Goal: Information Seeking & Learning: Learn about a topic

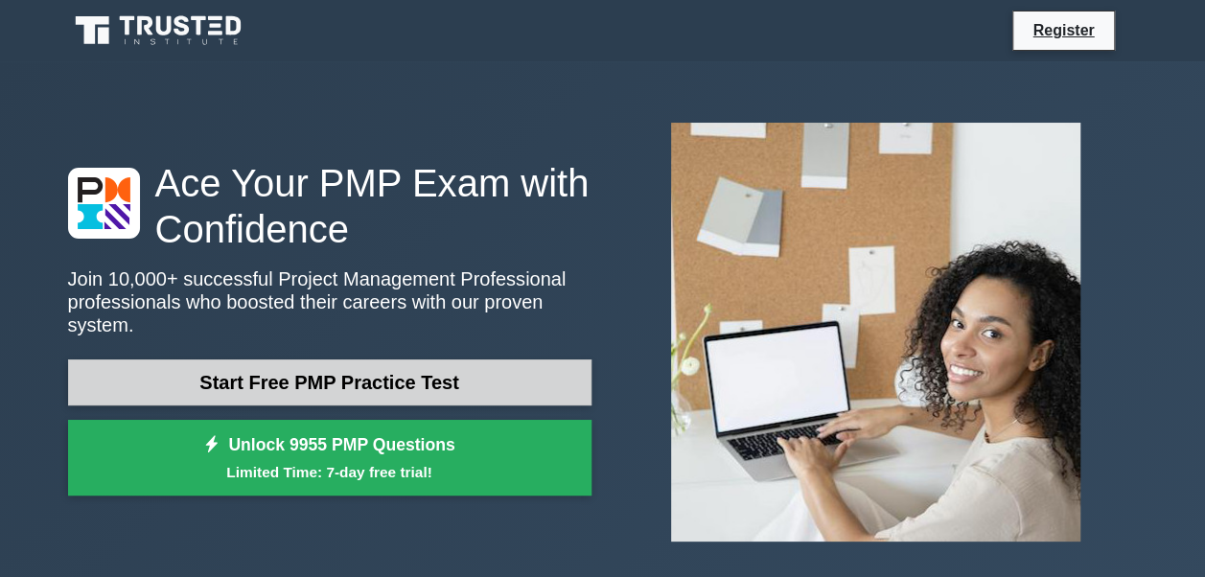
click at [495, 370] on link "Start Free PMP Practice Test" at bounding box center [330, 383] width 524 height 46
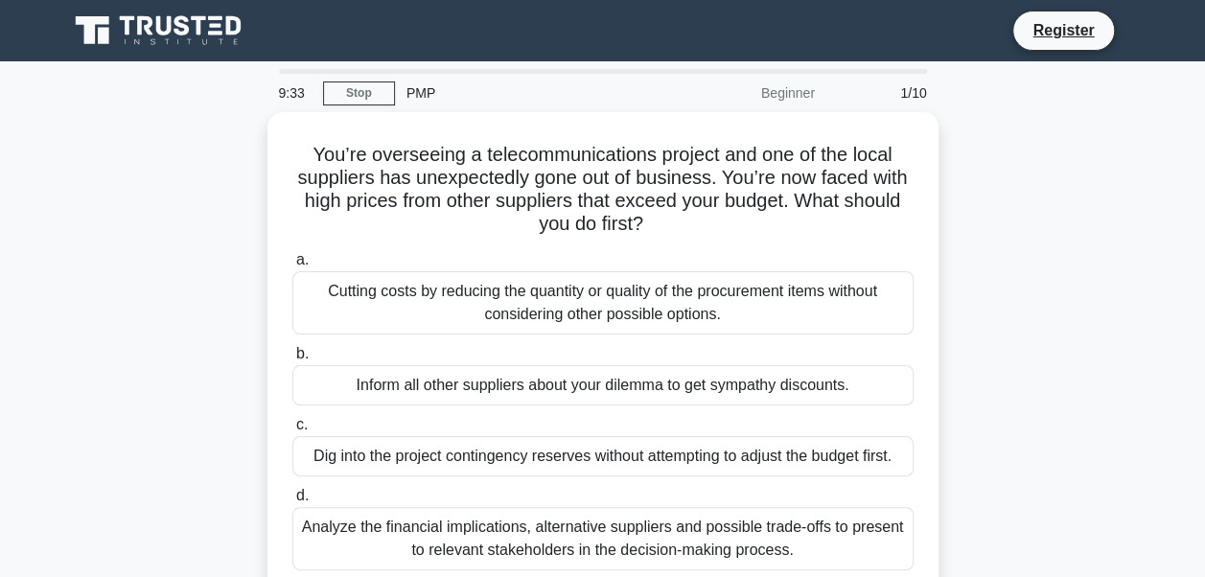
scroll to position [96, 0]
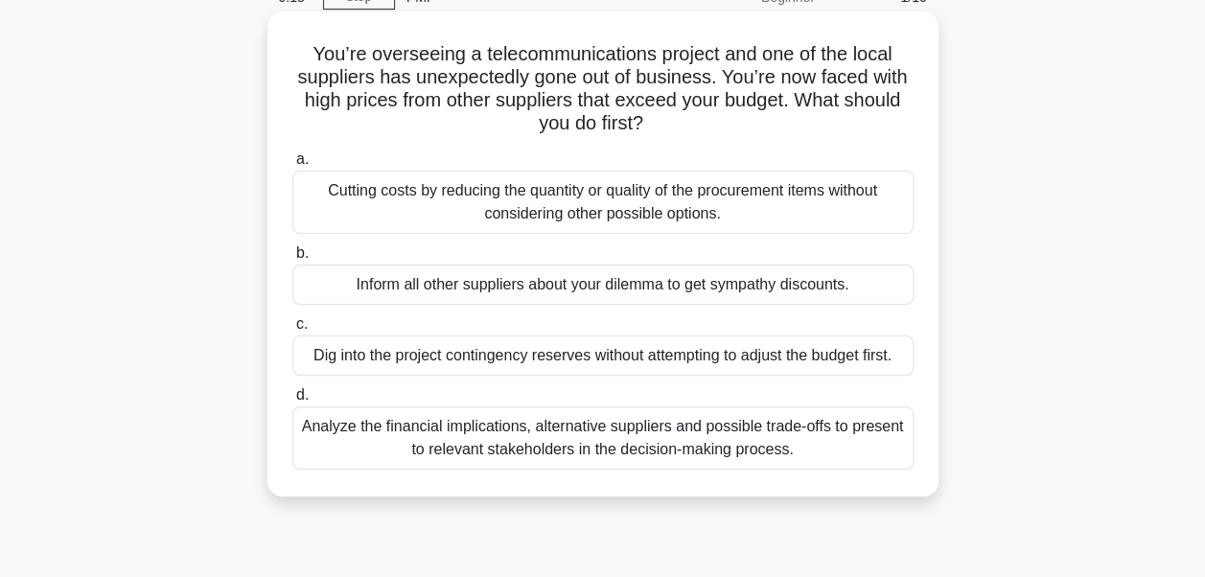
click at [746, 431] on div "Analyze the financial implications, alternative suppliers and possible trade-of…" at bounding box center [602, 438] width 621 height 63
click at [292, 402] on input "d. Analyze the financial implications, alternative suppliers and possible trade…" at bounding box center [292, 395] width 0 height 12
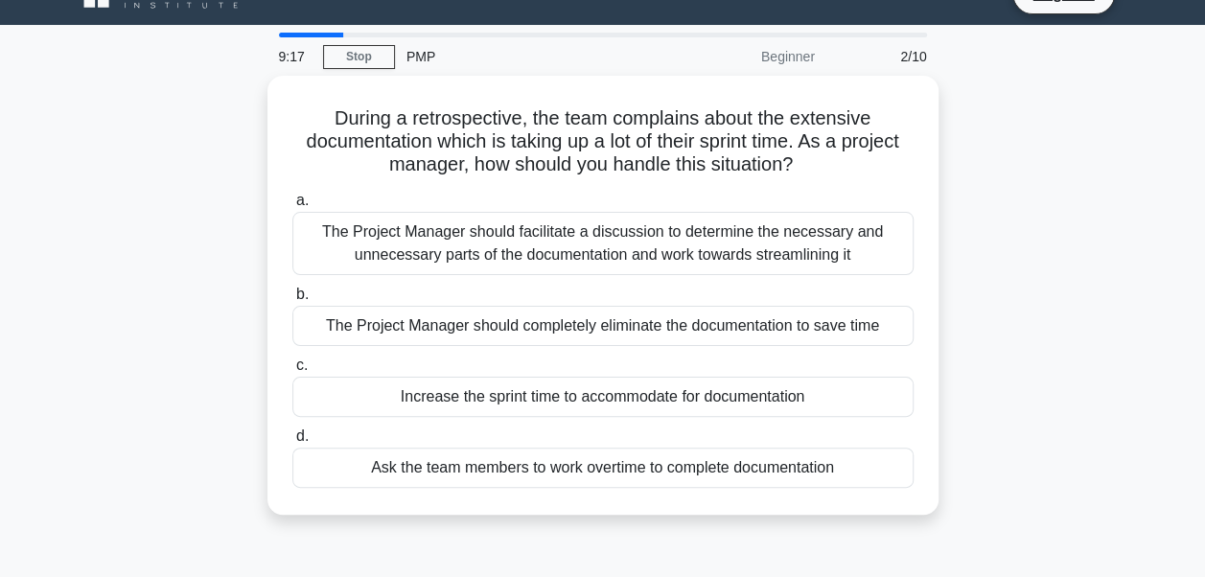
scroll to position [0, 0]
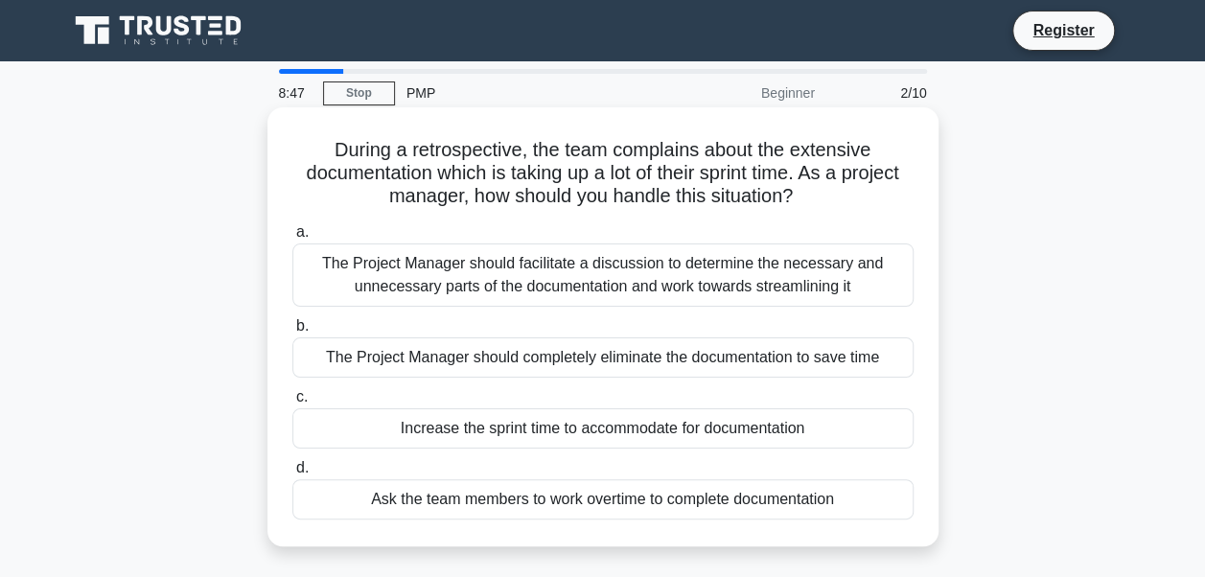
click at [685, 270] on div "The Project Manager should facilitate a discussion to determine the necessary a…" at bounding box center [602, 275] width 621 height 63
click at [292, 239] on input "a. The Project Manager should facilitate a discussion to determine the necessar…" at bounding box center [292, 232] width 0 height 12
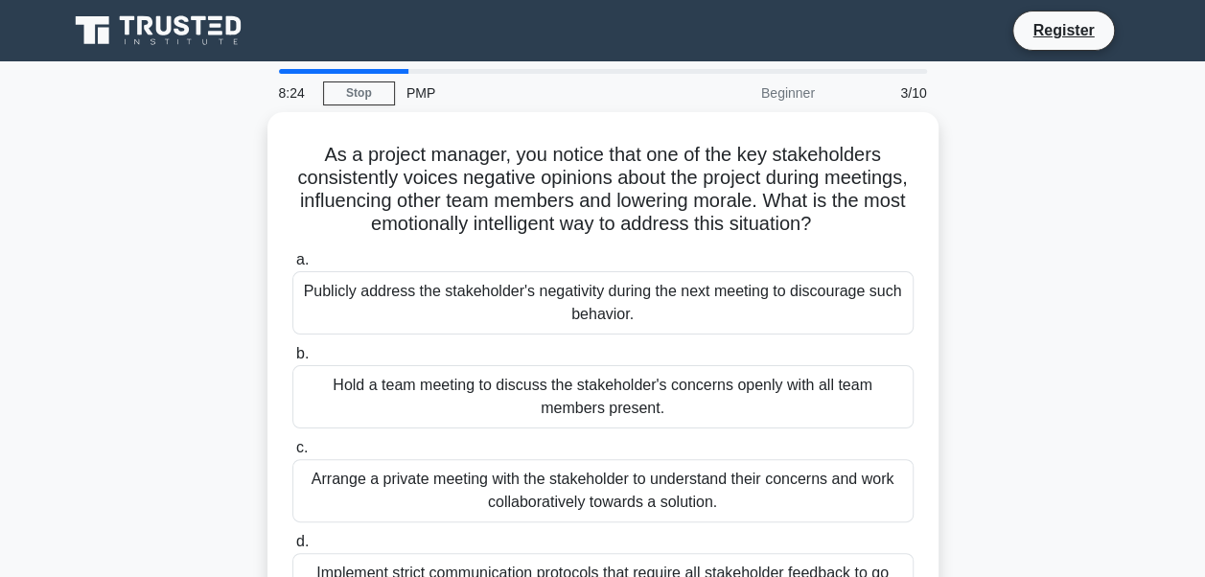
scroll to position [96, 0]
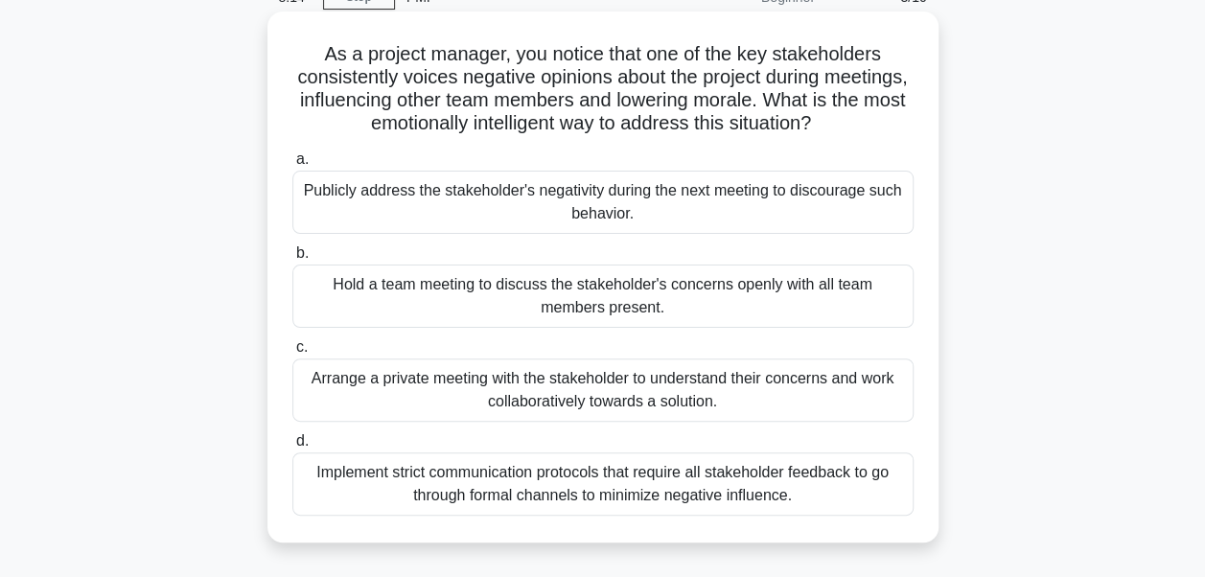
click at [785, 387] on div "Arrange a private meeting with the stakeholder to understand their concerns and…" at bounding box center [602, 390] width 621 height 63
click at [292, 354] on input "c. Arrange a private meeting with the stakeholder to understand their concerns …" at bounding box center [292, 347] width 0 height 12
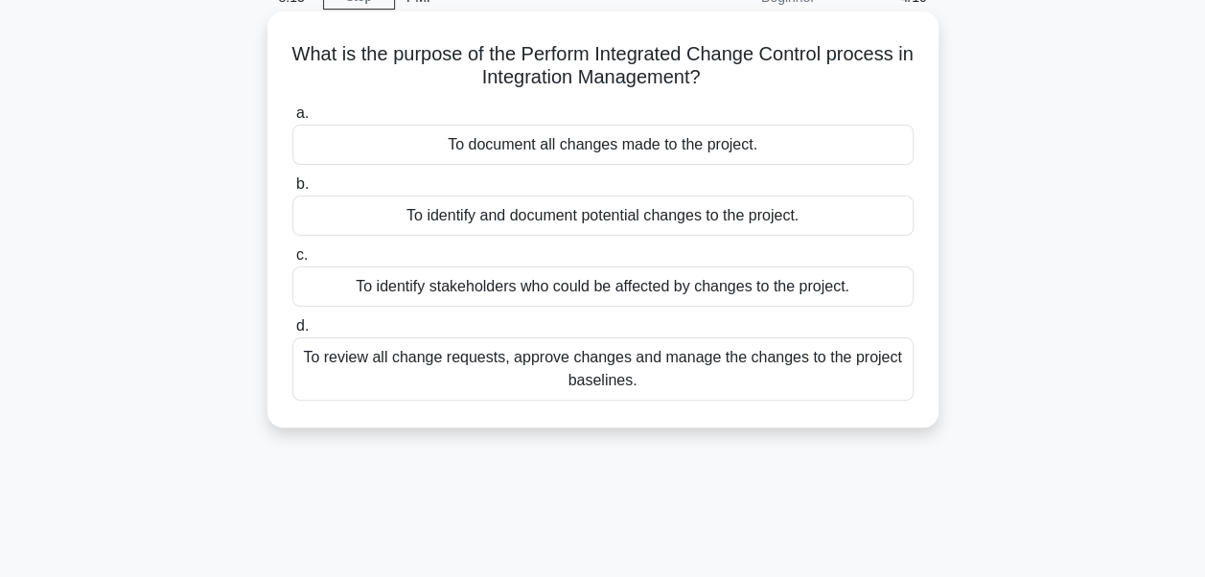
scroll to position [0, 0]
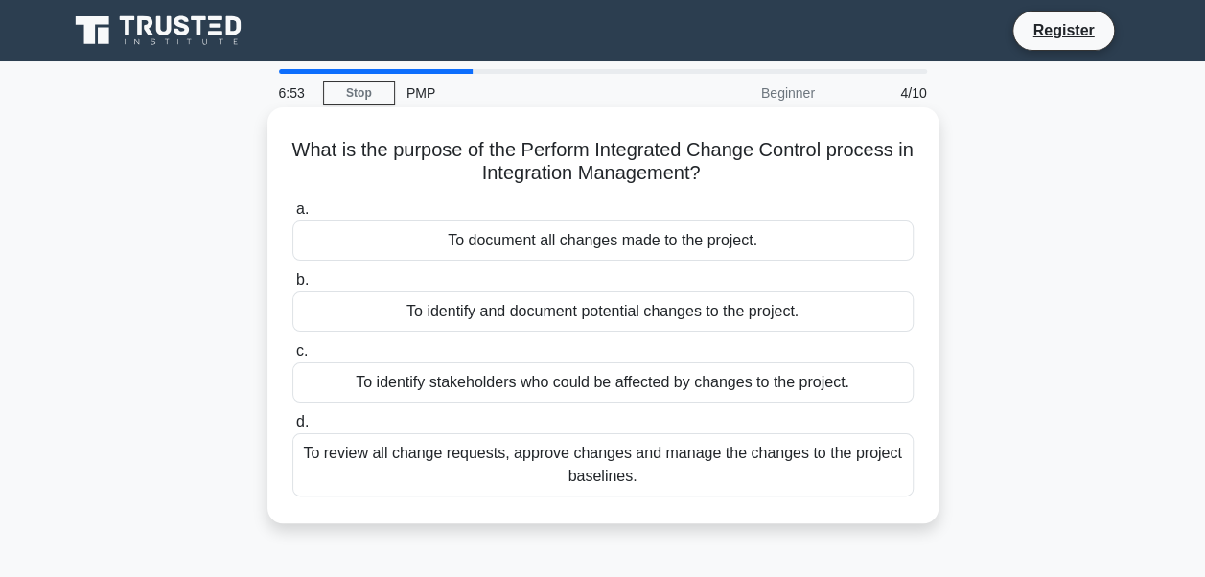
click at [721, 457] on div "To review all change requests, approve changes and manage the changes to the pr…" at bounding box center [602, 464] width 621 height 63
click at [292, 429] on input "d. To review all change requests, approve changes and manage the changes to the…" at bounding box center [292, 422] width 0 height 12
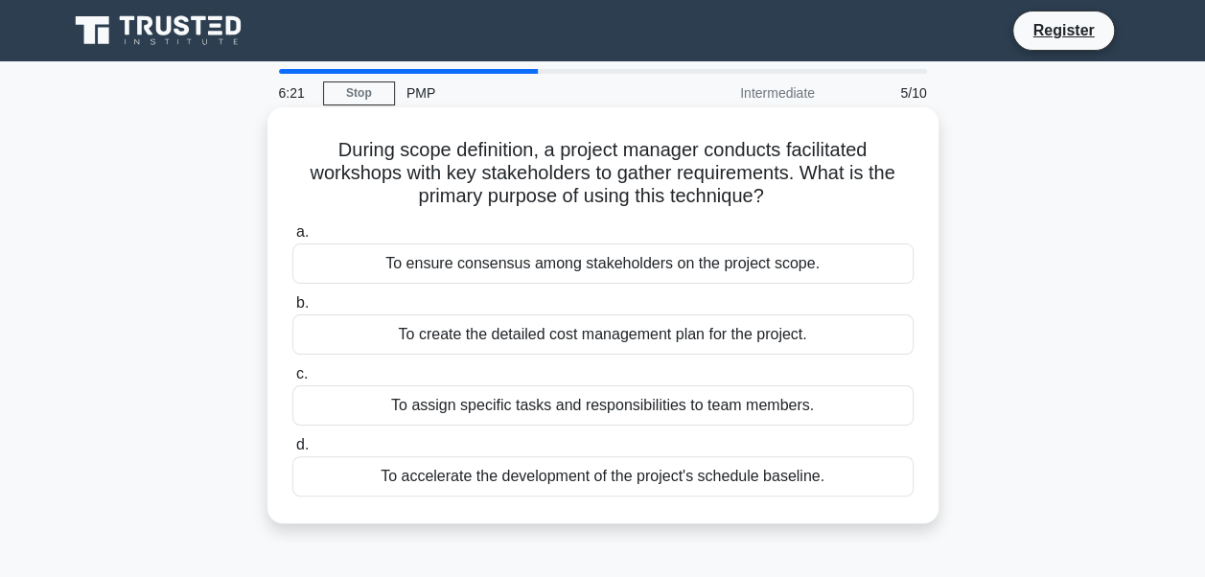
click at [762, 261] on div "To ensure consensus among stakeholders on the project scope." at bounding box center [602, 264] width 621 height 40
click at [292, 239] on input "a. To ensure consensus among stakeholders on the project scope." at bounding box center [292, 232] width 0 height 12
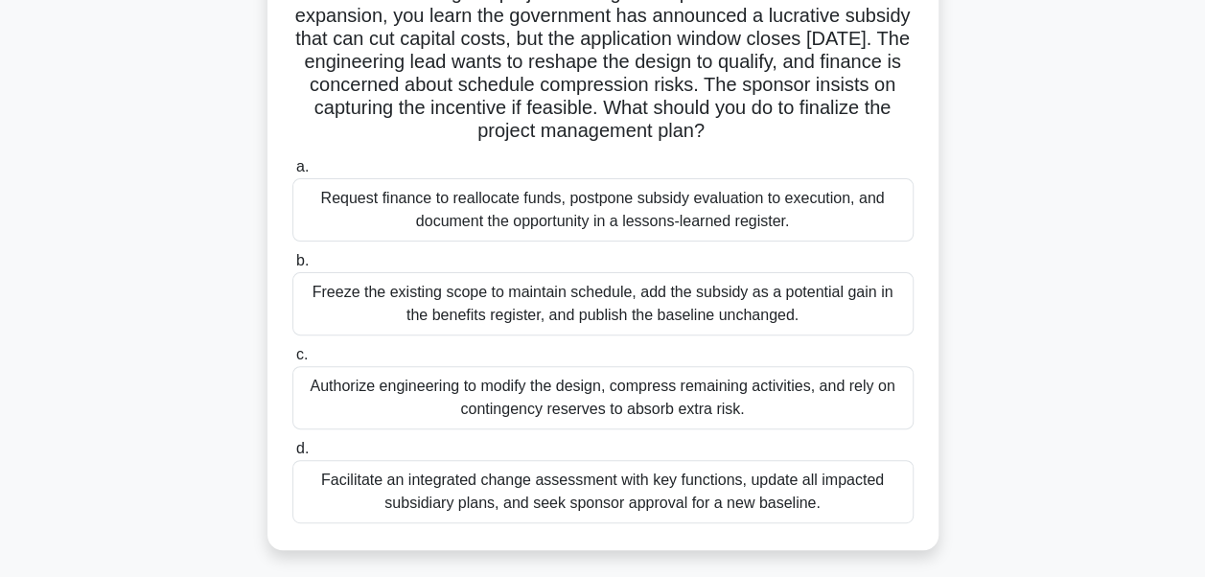
scroll to position [192, 0]
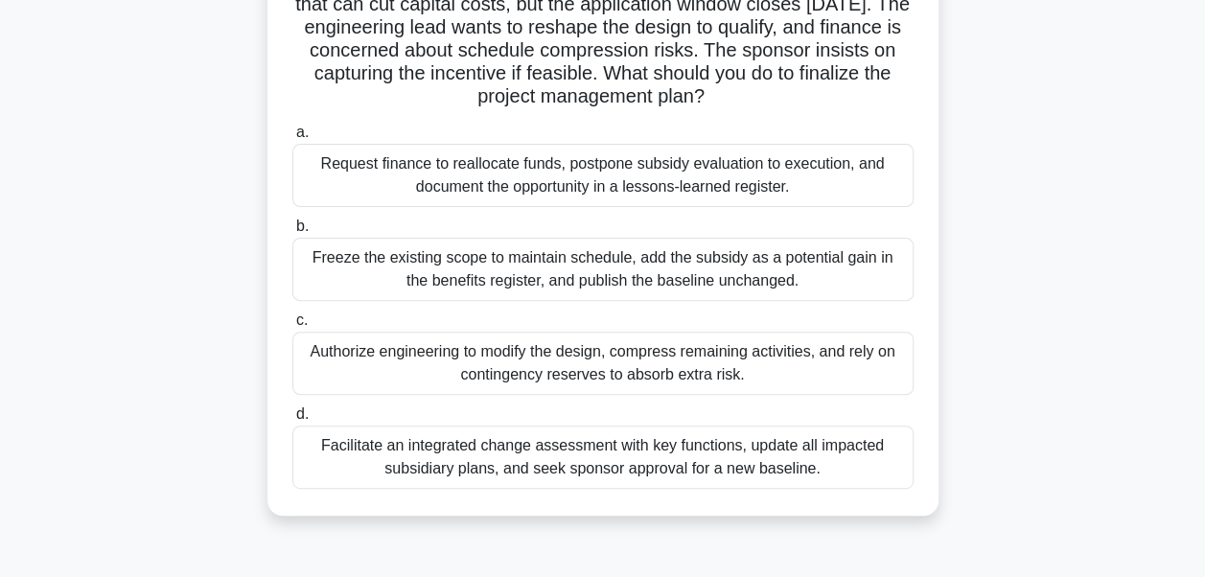
click at [786, 451] on div "Facilitate an integrated change assessment with key functions, update all impac…" at bounding box center [602, 457] width 621 height 63
click at [292, 421] on input "d. Facilitate an integrated change assessment with key functions, update all im…" at bounding box center [292, 414] width 0 height 12
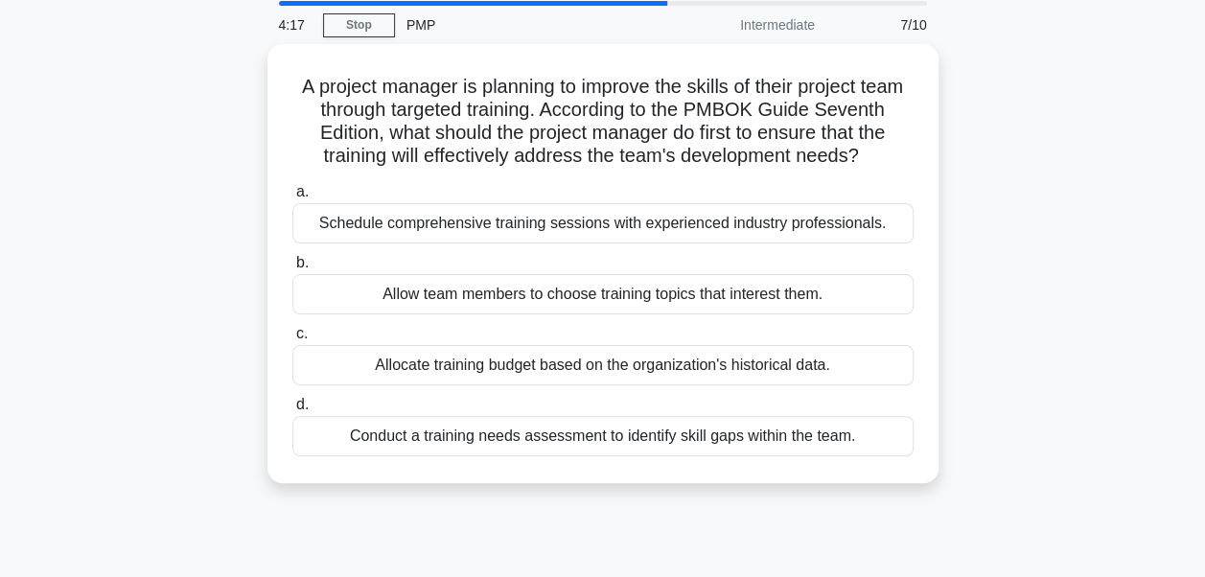
scroll to position [96, 0]
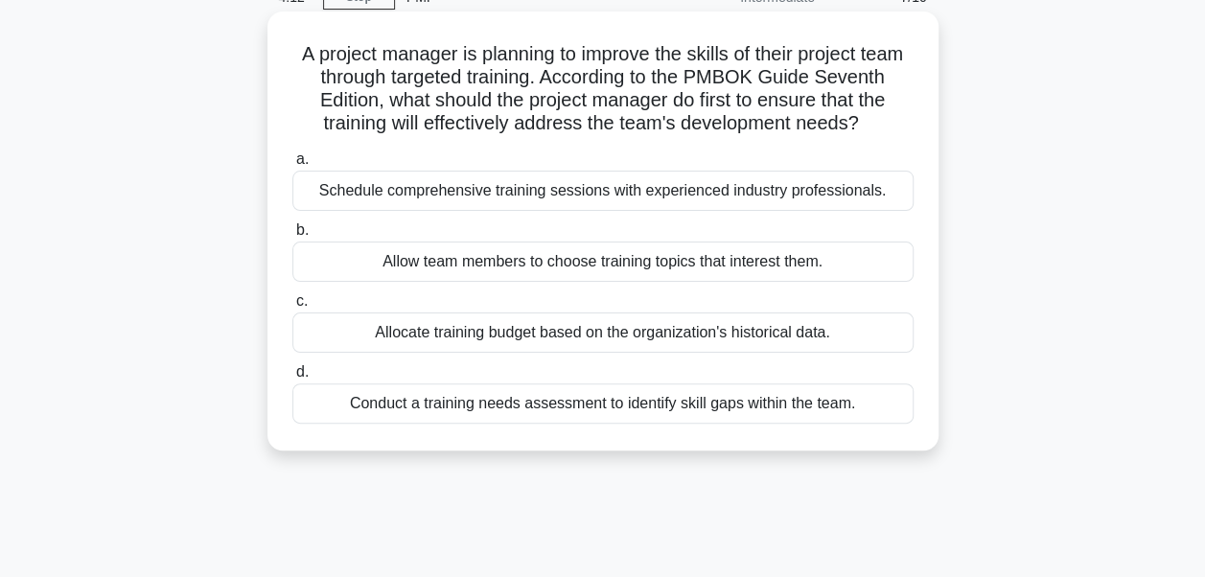
click at [825, 421] on div "Conduct a training needs assessment to identify skill gaps within the team." at bounding box center [602, 404] width 621 height 40
click at [292, 379] on input "d. Conduct a training needs assessment to identify skill gaps within the team." at bounding box center [292, 372] width 0 height 12
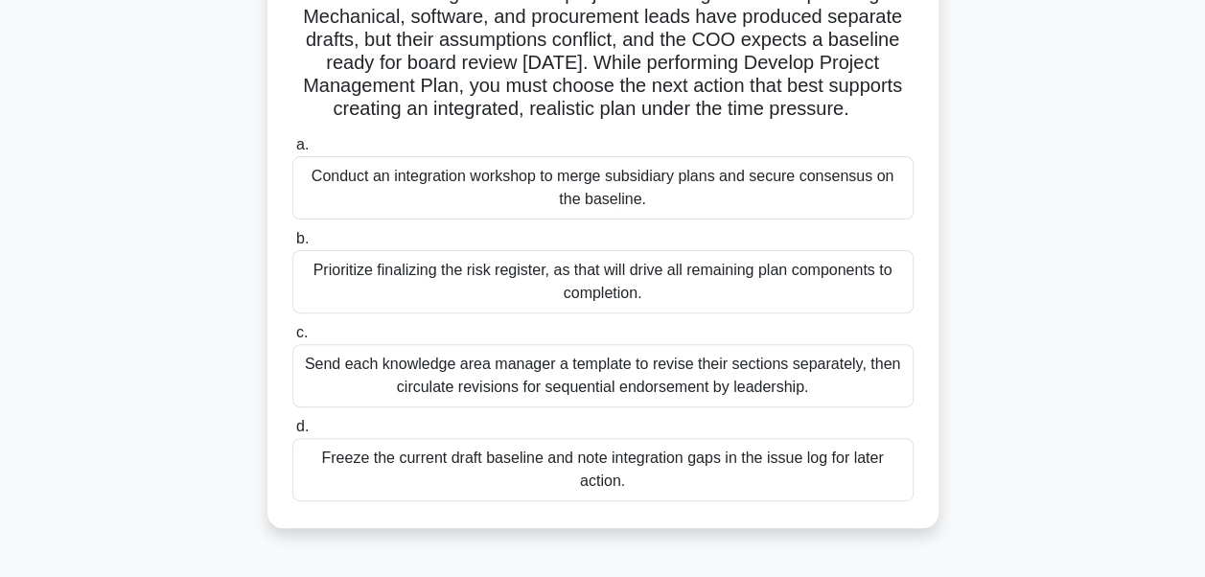
scroll to position [192, 0]
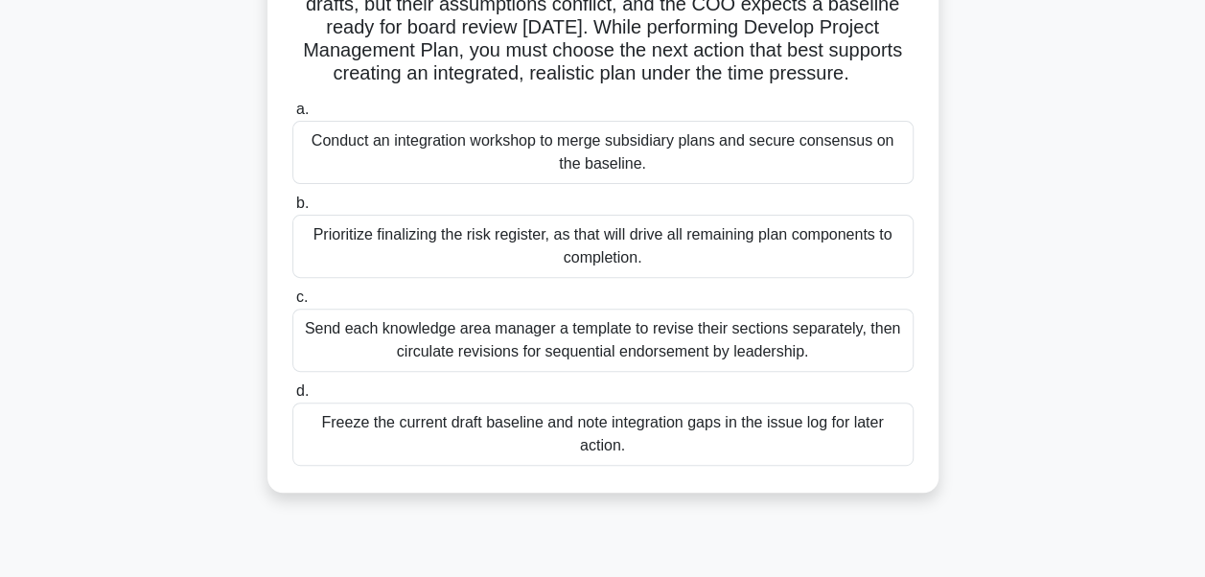
click at [824, 328] on div "Send each knowledge area manager a template to revise their sections separately…" at bounding box center [602, 340] width 621 height 63
click at [292, 304] on input "c. Send each knowledge area manager a template to revise their sections separat…" at bounding box center [292, 297] width 0 height 12
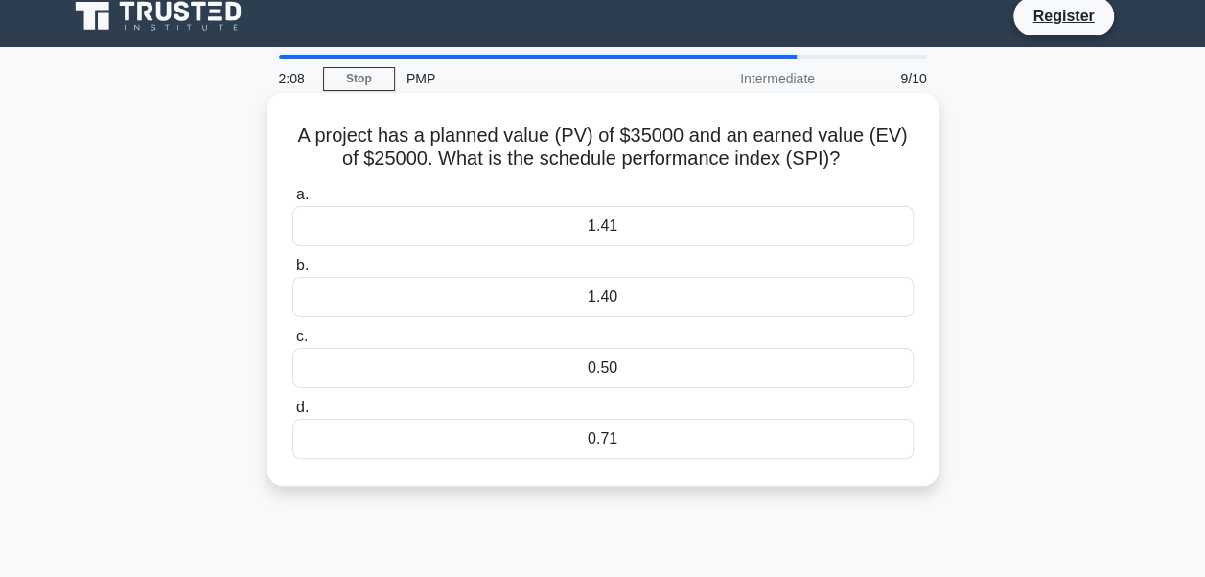
scroll to position [0, 0]
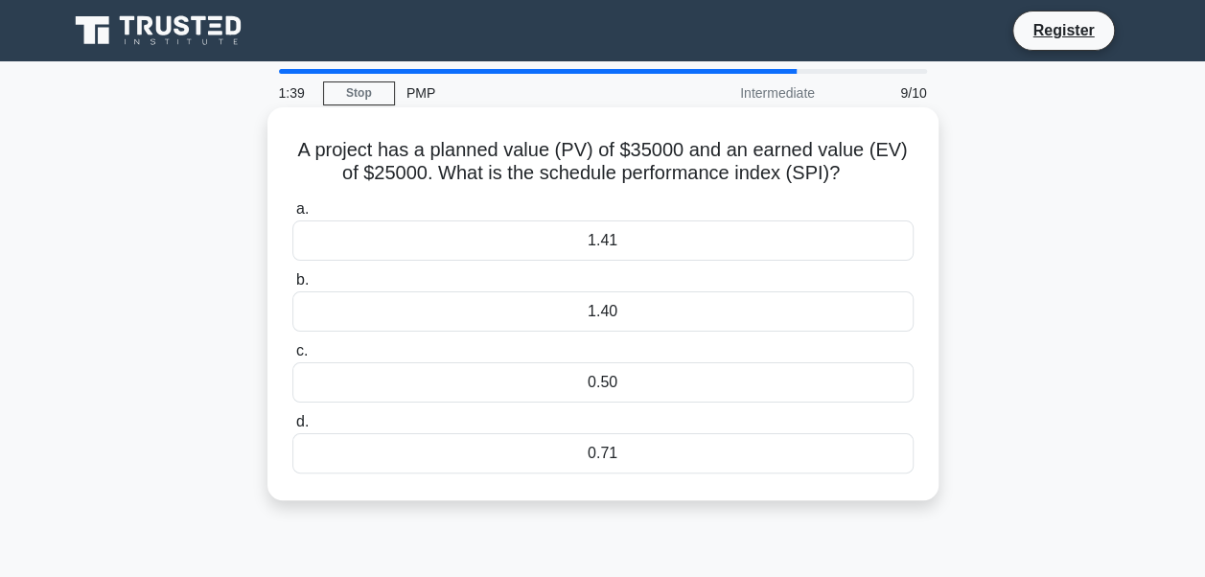
click at [644, 449] on div "0.71" at bounding box center [602, 453] width 621 height 40
click at [292, 429] on input "d. 0.71" at bounding box center [292, 422] width 0 height 12
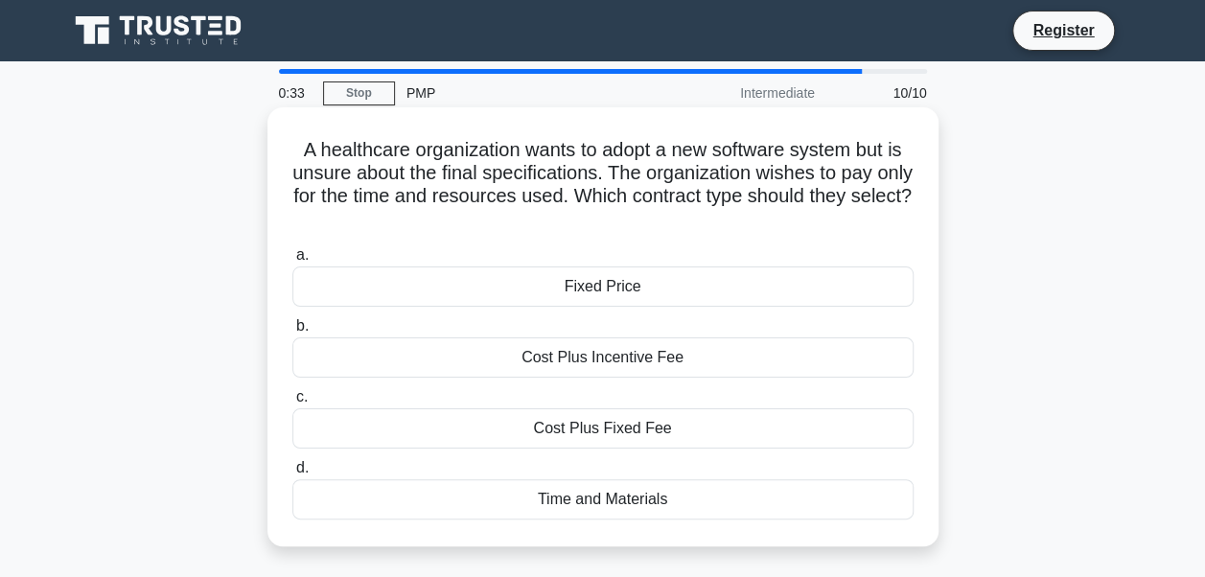
click at [675, 493] on div "Time and Materials" at bounding box center [602, 499] width 621 height 40
click at [292, 475] on input "d. Time and Materials" at bounding box center [292, 468] width 0 height 12
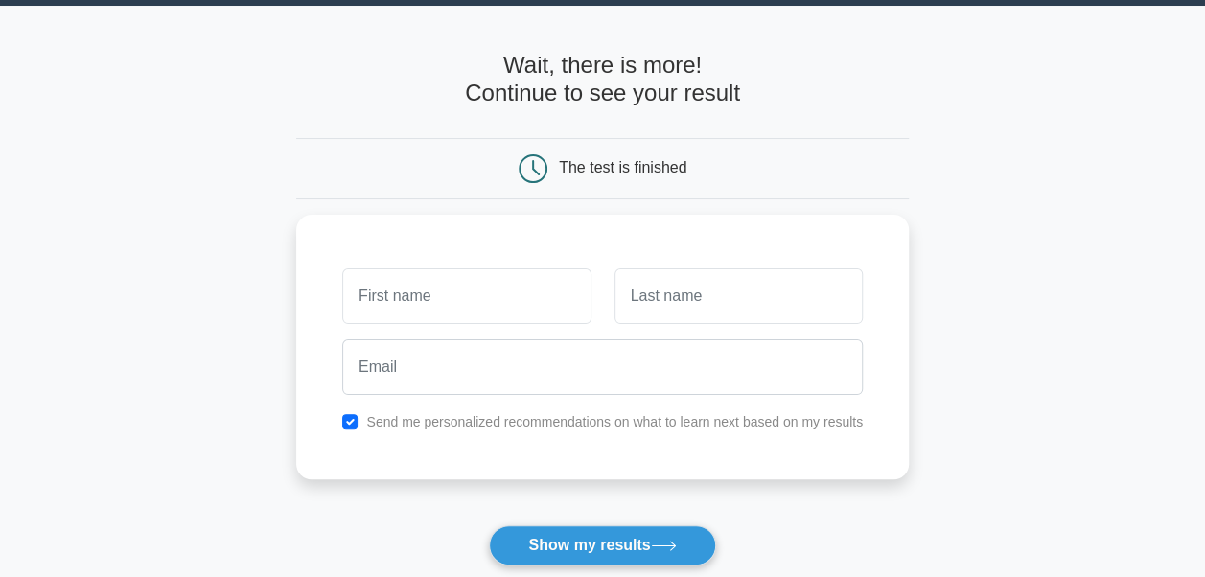
scroll to position [96, 0]
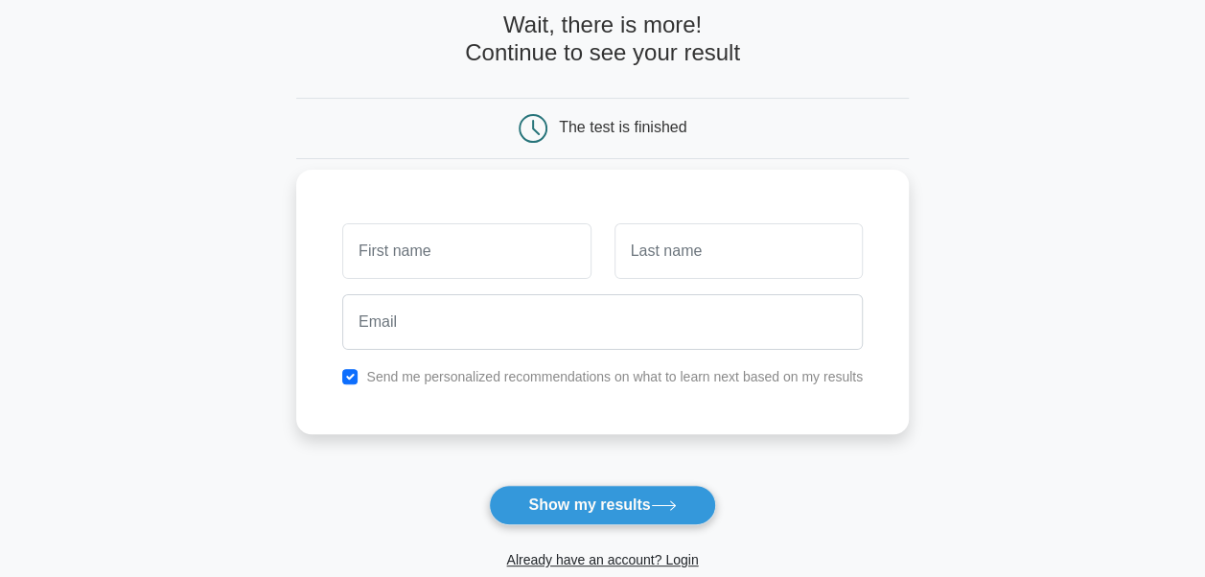
click at [446, 243] on input "text" at bounding box center [466, 251] width 248 height 56
type input "[PERSON_NAME]"
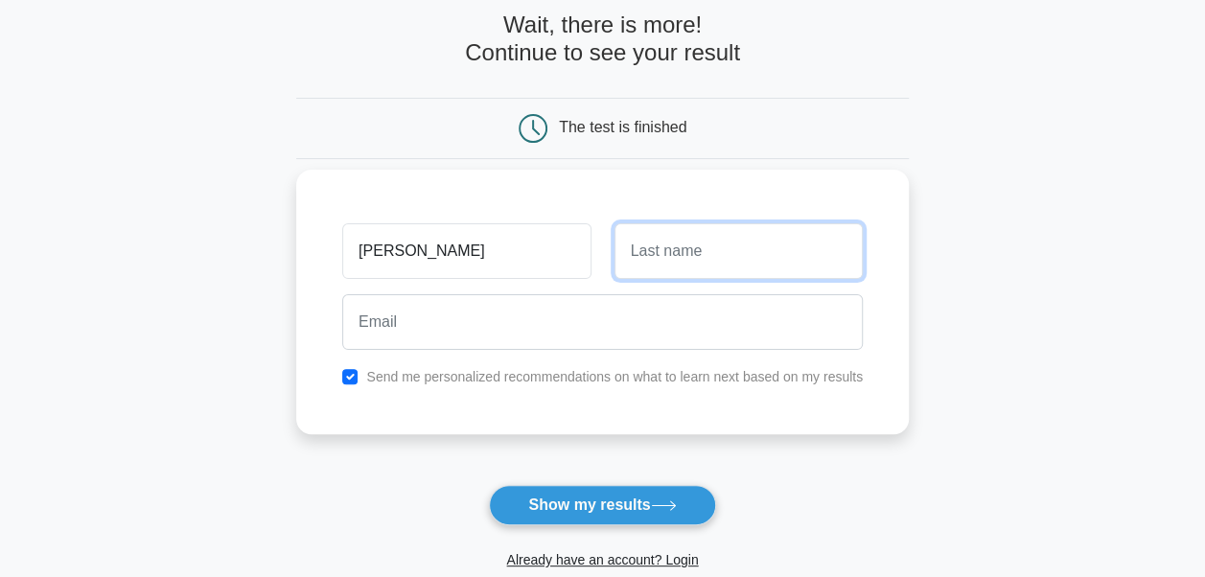
click at [655, 244] on input "text" at bounding box center [739, 251] width 248 height 56
type input "Yu"
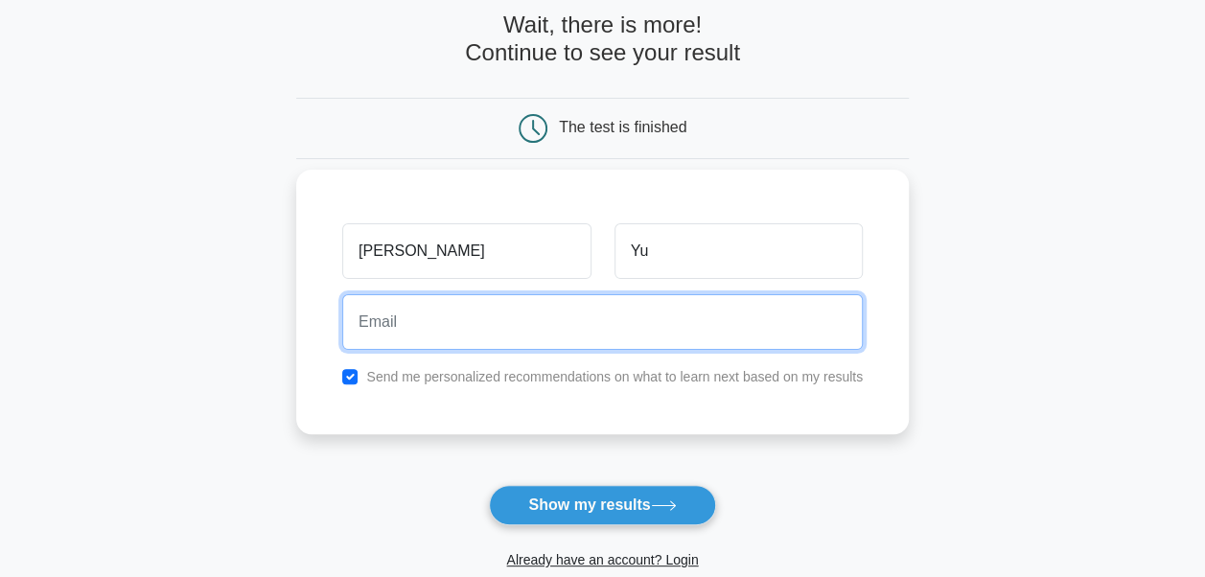
click at [639, 307] on input "email" at bounding box center [602, 322] width 521 height 56
type input "ann11trnt@yahoo.ca"
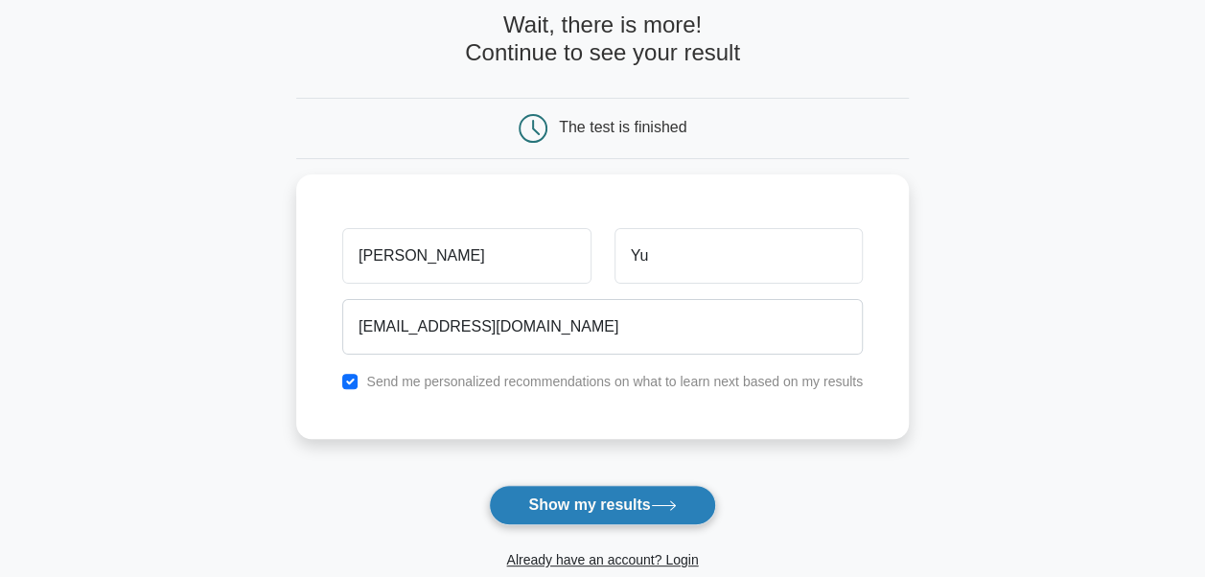
click at [675, 506] on icon at bounding box center [664, 506] width 26 height 11
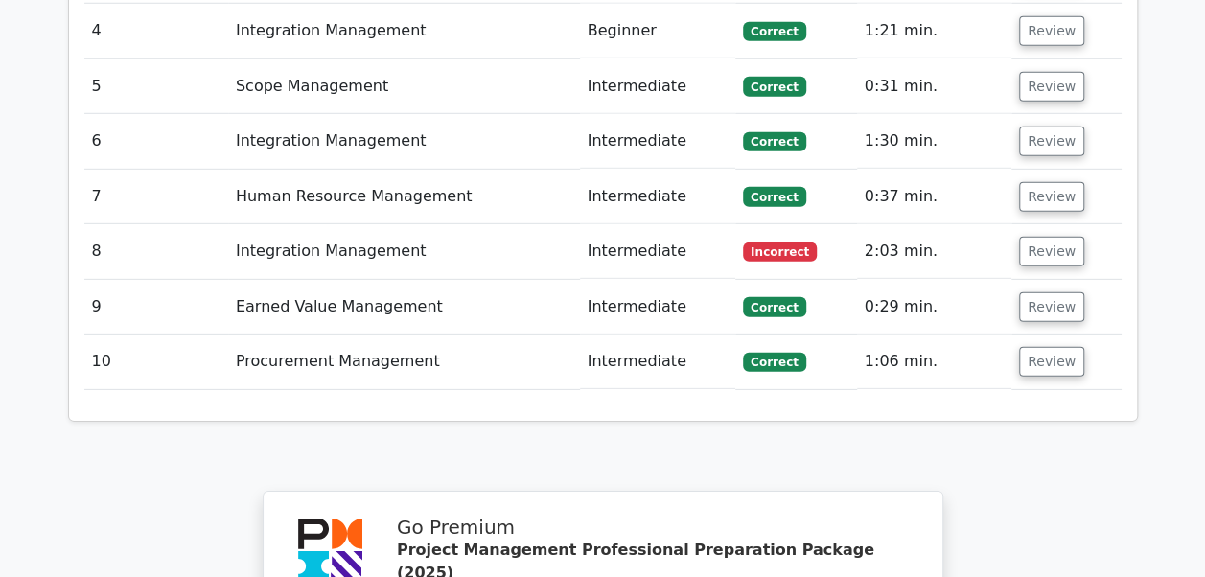
scroll to position [2776, 0]
